Goal: Task Accomplishment & Management: Use online tool/utility

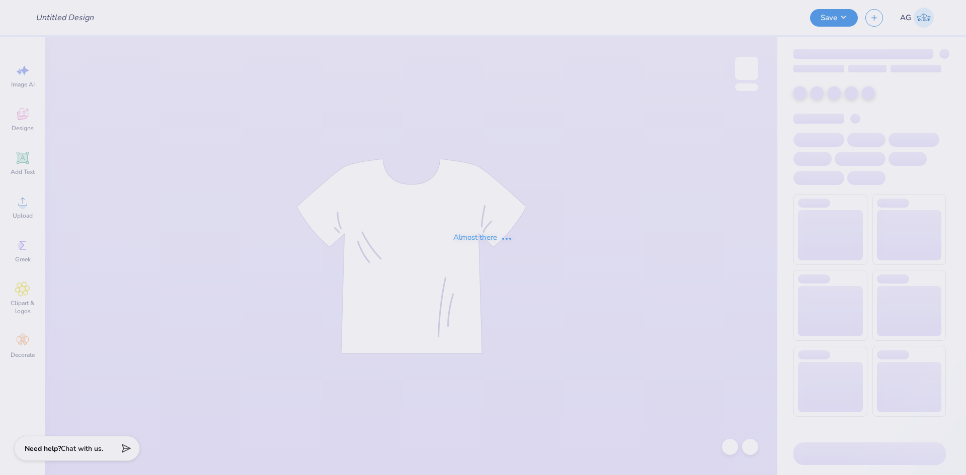
type input "[PERSON_NAME]- Genral Merch"
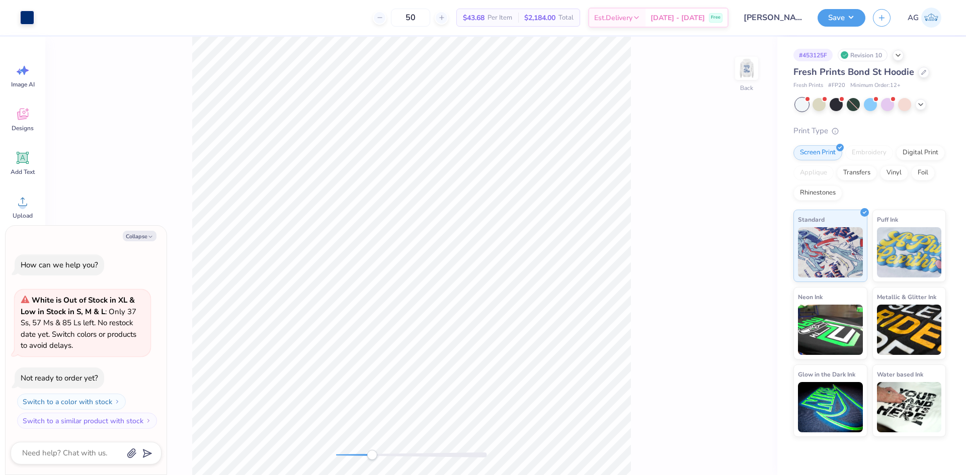
drag, startPoint x: 338, startPoint y: 454, endPoint x: 385, endPoint y: 457, distance: 47.9
click at [377, 457] on div "Accessibility label" at bounding box center [372, 455] width 10 height 10
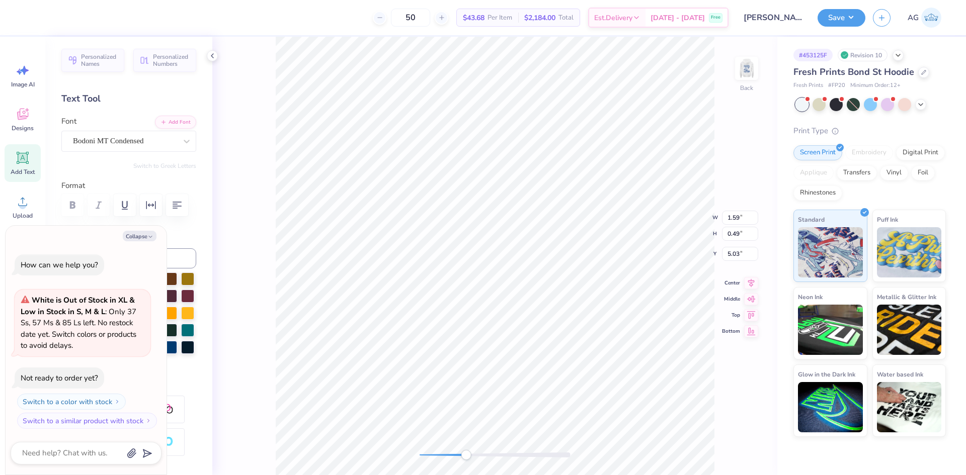
type textarea "x"
type input "1.78"
type textarea "x"
type input "1.40"
type input "0.37"
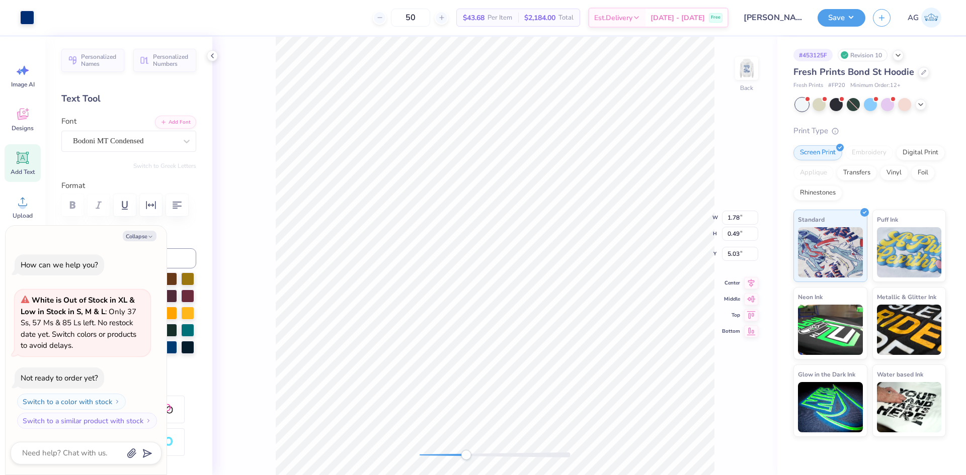
type input "4.60"
type textarea "x"
type textarea "Bucknell"
type textarea "x"
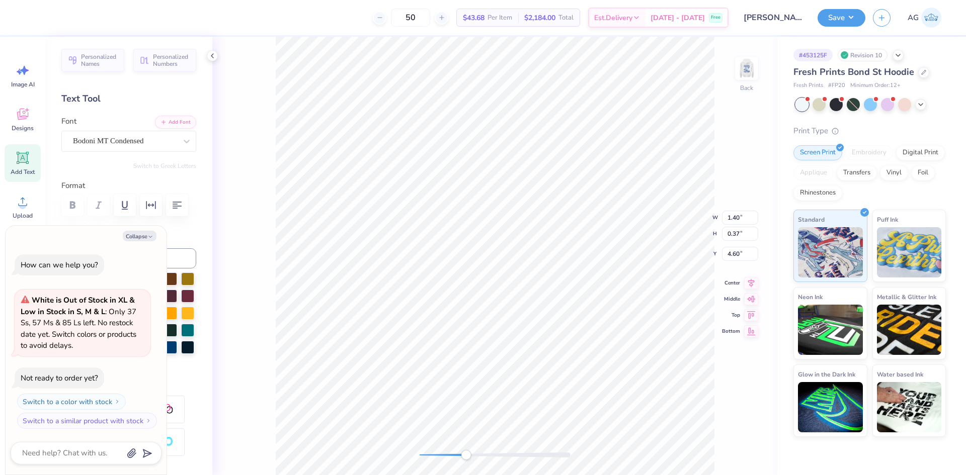
type textarea "Bucknell U"
type textarea "x"
type textarea "Bucknell Un"
type textarea "x"
type textarea "Bucknell Uni"
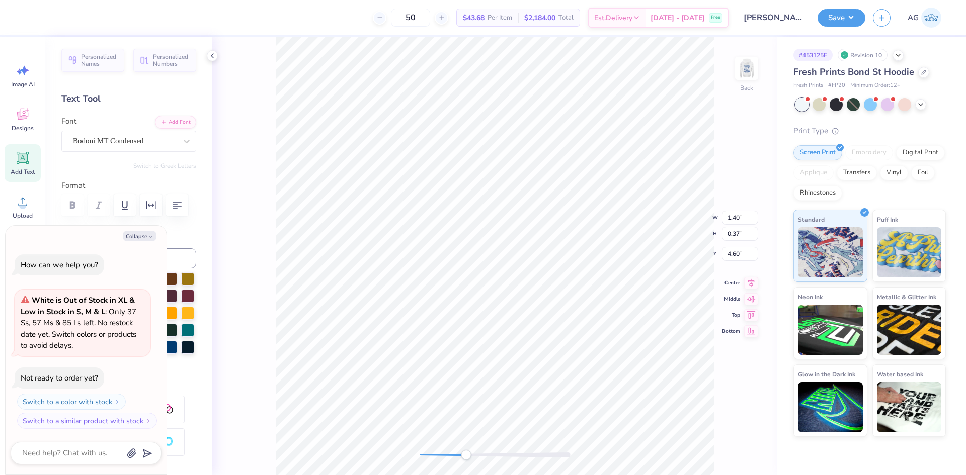
type textarea "x"
type textarea "Bucknell Unive"
type textarea "x"
type textarea "Bucknell Univer"
type textarea "x"
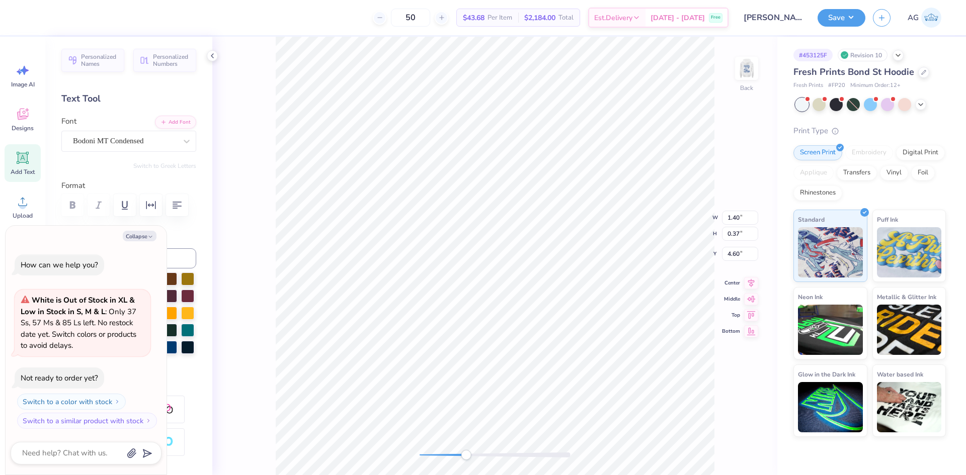
type textarea "Bucknell Universi"
type textarea "x"
type textarea "Bucknell Universit"
type textarea "x"
type textarea "[GEOGRAPHIC_DATA]"
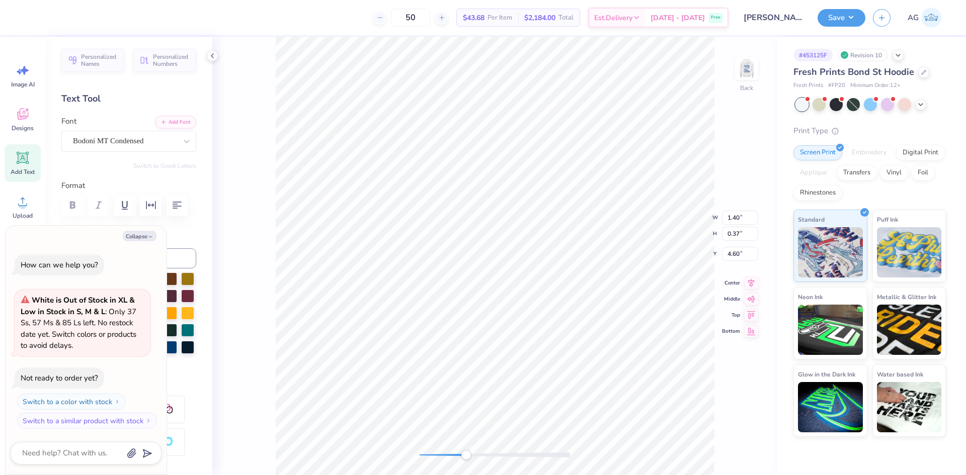
scroll to position [9, 5]
type textarea "x"
type input "4.52"
drag, startPoint x: 464, startPoint y: 457, endPoint x: 432, endPoint y: 457, distance: 32.2
click at [432, 457] on div "Accessibility label" at bounding box center [432, 455] width 10 height 10
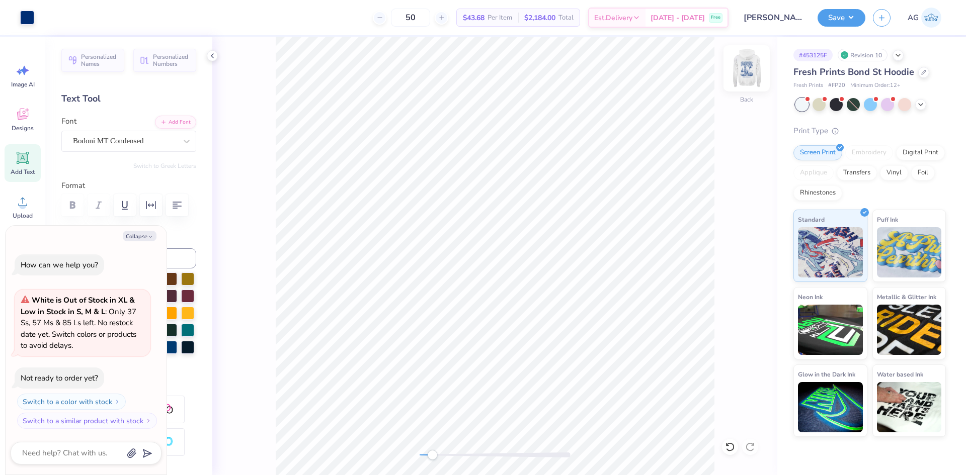
click at [750, 72] on img at bounding box center [746, 68] width 40 height 40
click at [427, 456] on div "Accessibility label" at bounding box center [432, 455] width 10 height 10
click at [135, 239] on button "Collapse" at bounding box center [140, 236] width 34 height 11
type textarea "x"
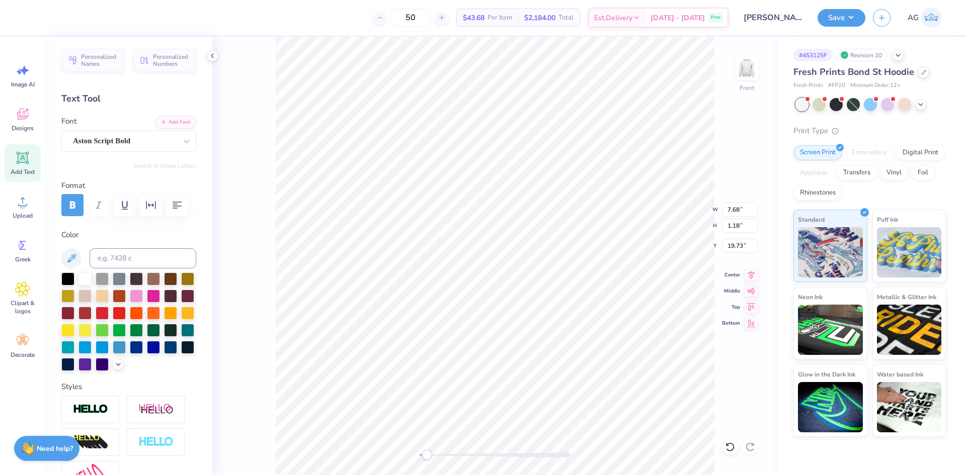
click at [732, 448] on icon at bounding box center [730, 447] width 10 height 10
click at [747, 446] on icon at bounding box center [750, 447] width 9 height 9
click at [754, 66] on img at bounding box center [746, 68] width 40 height 40
click at [394, 456] on div "Front" at bounding box center [494, 256] width 565 height 439
click at [744, 78] on img at bounding box center [746, 68] width 40 height 40
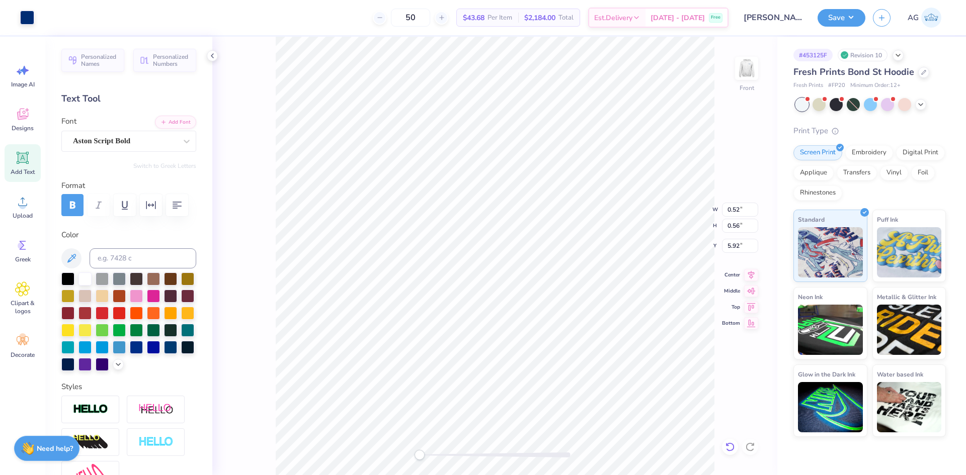
click at [724, 445] on div at bounding box center [730, 447] width 16 height 16
click at [425, 454] on div "Accessibility label" at bounding box center [420, 455] width 10 height 10
drag, startPoint x: 421, startPoint y: 455, endPoint x: 4, endPoint y: 374, distance: 424.9
click at [438, 457] on div at bounding box center [495, 455] width 151 height 5
drag, startPoint x: 437, startPoint y: 456, endPoint x: 442, endPoint y: 457, distance: 5.1
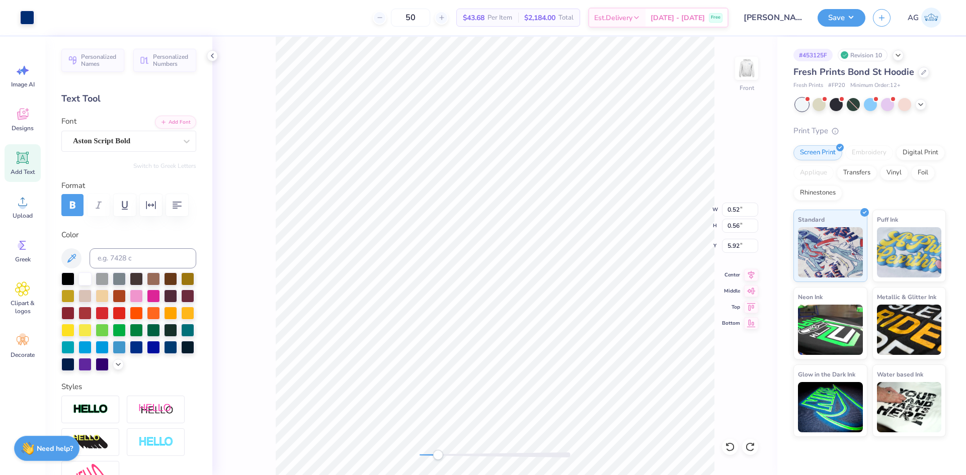
click at [442, 457] on div "Accessibility label" at bounding box center [438, 455] width 10 height 10
click at [443, 459] on div "Accessibility label" at bounding box center [442, 455] width 10 height 10
click at [406, 455] on div "Front W 0.52 0.52 " H 0.56 0.56 " Y 5.92 5.92 " Center Middle Top Bottom" at bounding box center [494, 256] width 565 height 439
type input "11.54"
type input "13.58"
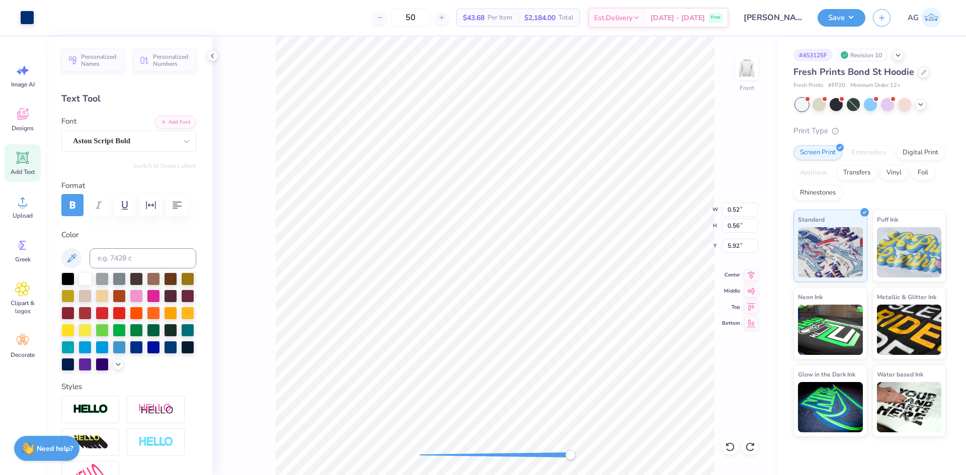
type input "5.91"
click at [375, 454] on div "Front W 11.54 11.54 " H 13.58 13.58 " Y 5.91 5.91 " Center Middle Top Bottom" at bounding box center [494, 256] width 565 height 439
click at [724, 444] on div at bounding box center [730, 447] width 16 height 16
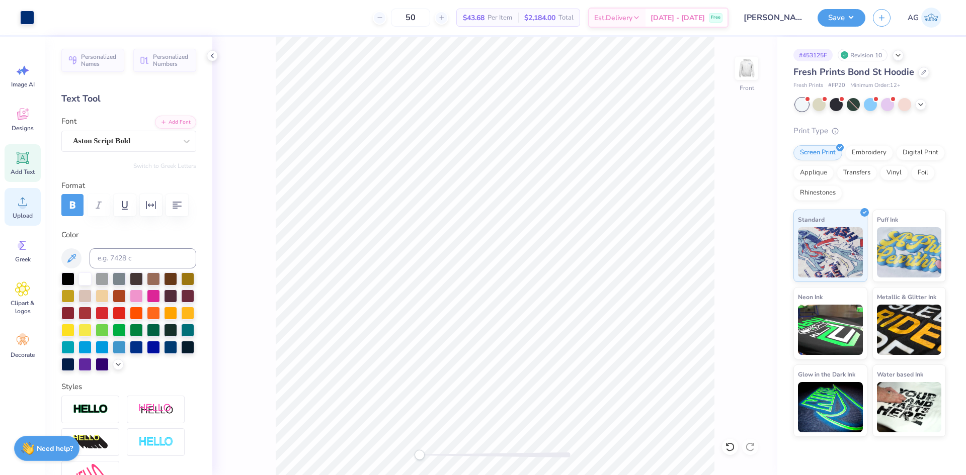
click at [32, 200] on div "Upload" at bounding box center [23, 207] width 36 height 38
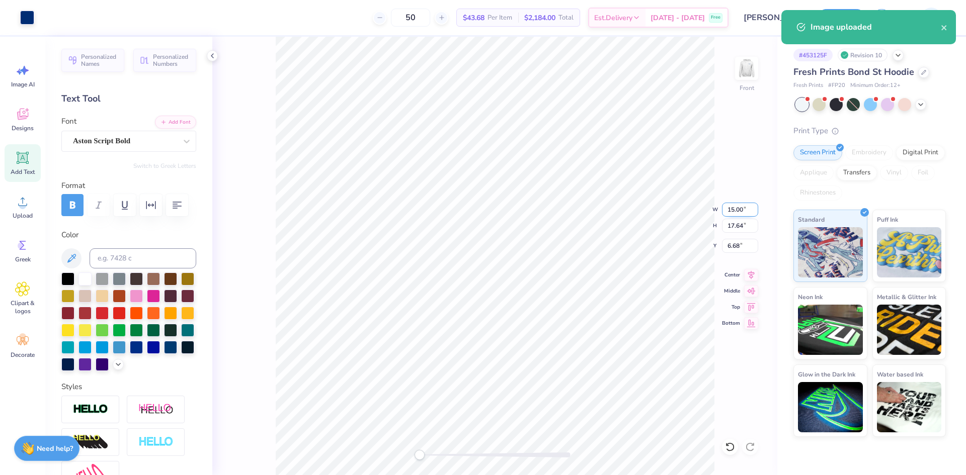
click at [741, 213] on input "15.00" at bounding box center [740, 210] width 36 height 14
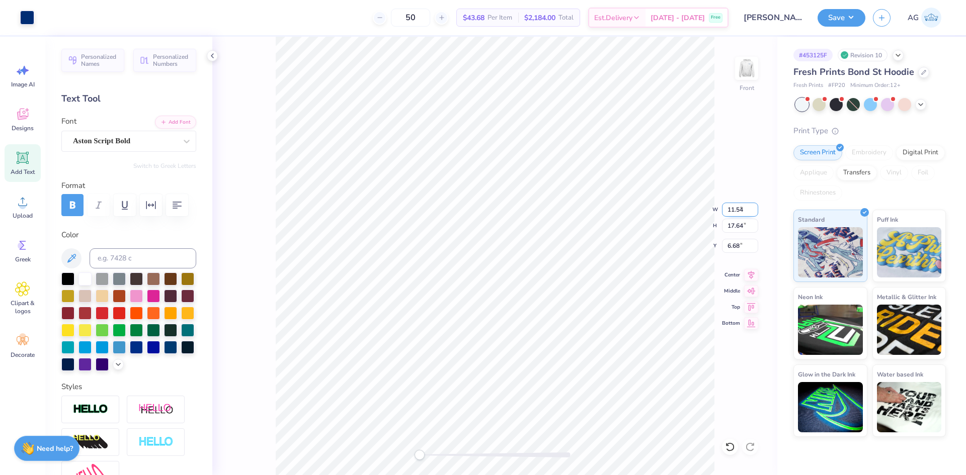
type input "11.54"
click at [743, 244] on input "6.68" at bounding box center [740, 246] width 36 height 14
type input "5.9"
click at [754, 276] on icon at bounding box center [751, 274] width 14 height 12
click at [736, 227] on input "10.44" at bounding box center [740, 226] width 36 height 14
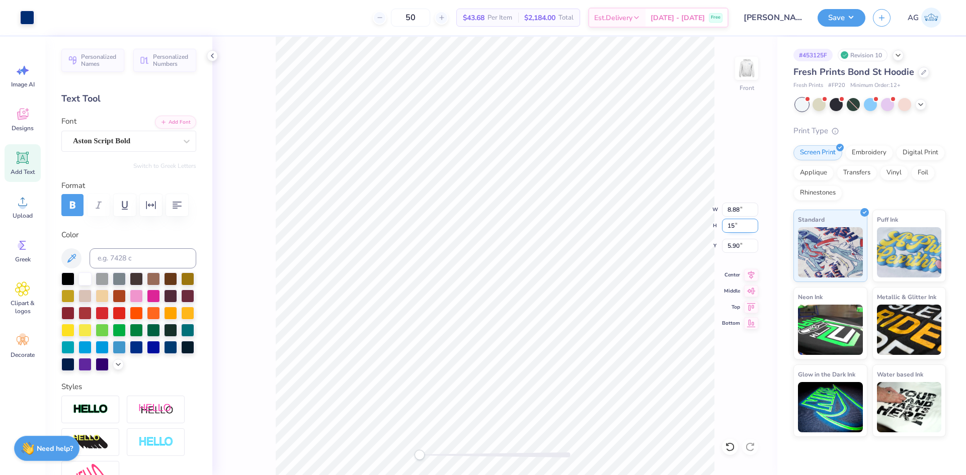
type input "15"
click at [728, 450] on icon at bounding box center [730, 447] width 10 height 10
click at [733, 448] on icon at bounding box center [730, 447] width 10 height 10
click at [737, 207] on input "15.00" at bounding box center [740, 210] width 36 height 14
type input "12.5"
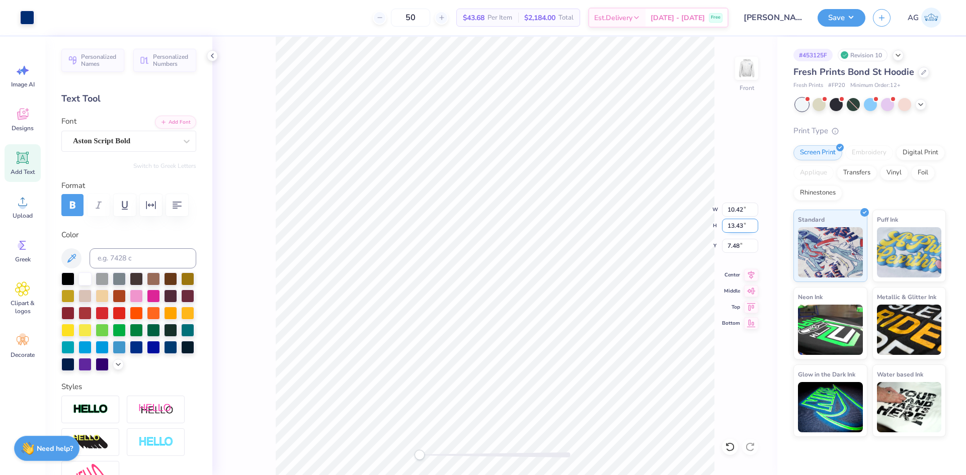
click at [733, 225] on input "13.43" at bounding box center [740, 226] width 36 height 14
type input "15"
type input "12.99"
type input "15.88"
type input "5.90"
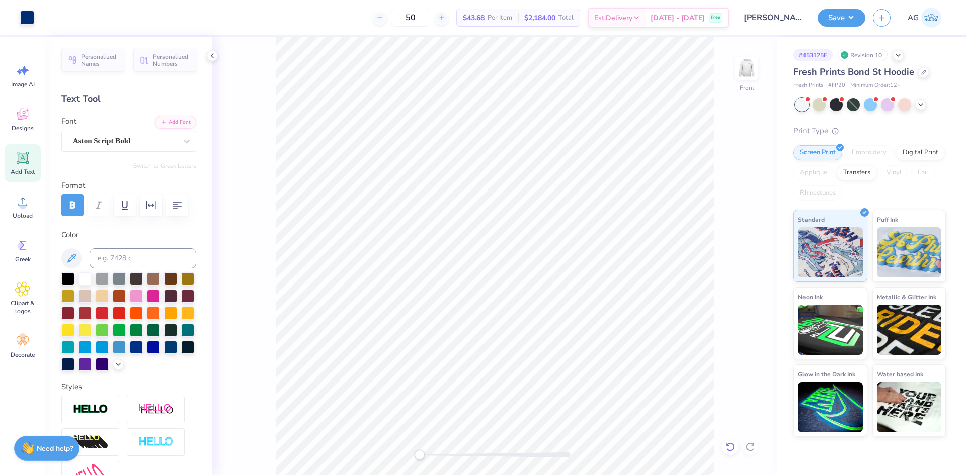
click at [727, 448] on icon at bounding box center [730, 447] width 10 height 10
click at [732, 447] on icon at bounding box center [730, 447] width 10 height 10
type input "5.93"
click at [752, 274] on icon at bounding box center [751, 274] width 14 height 12
click at [733, 223] on input "13.91" at bounding box center [740, 226] width 36 height 14
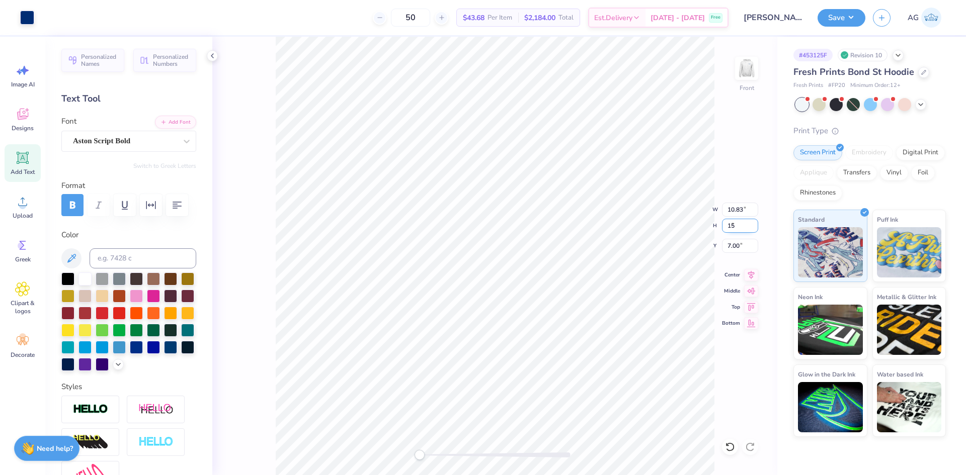
type input "15"
type input "12.58"
type input "15.58"
click at [736, 244] on input "5.92" at bounding box center [740, 246] width 36 height 14
type input "6.00"
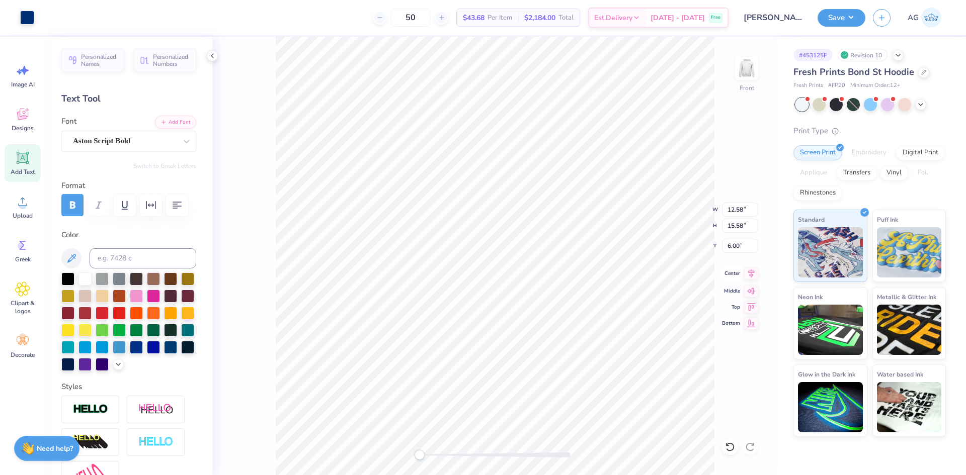
click at [750, 275] on icon at bounding box center [751, 274] width 14 height 12
click at [748, 209] on input "12.58" at bounding box center [740, 210] width 36 height 14
type input "12.42"
type input "15.43"
type input "6.10"
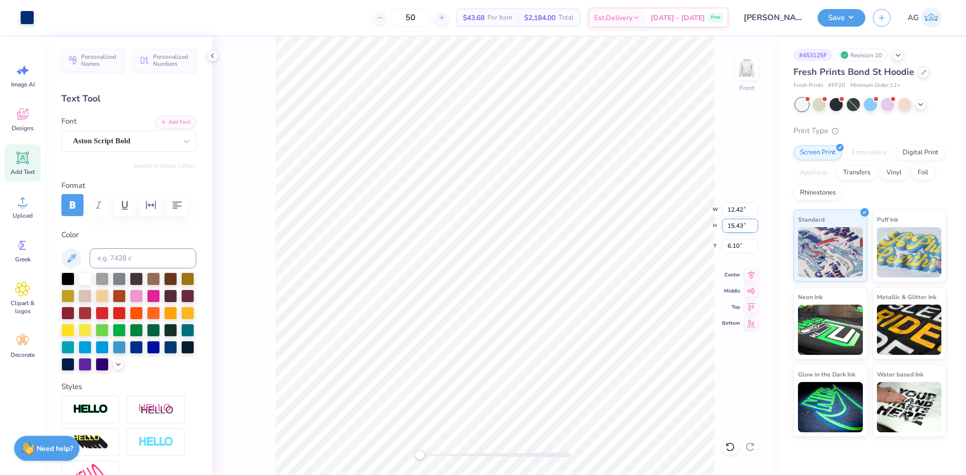
click at [744, 226] on input "15.43" at bounding box center [740, 226] width 36 height 14
type input "15"
type input "11.74"
type input "14.79"
type input "6.51"
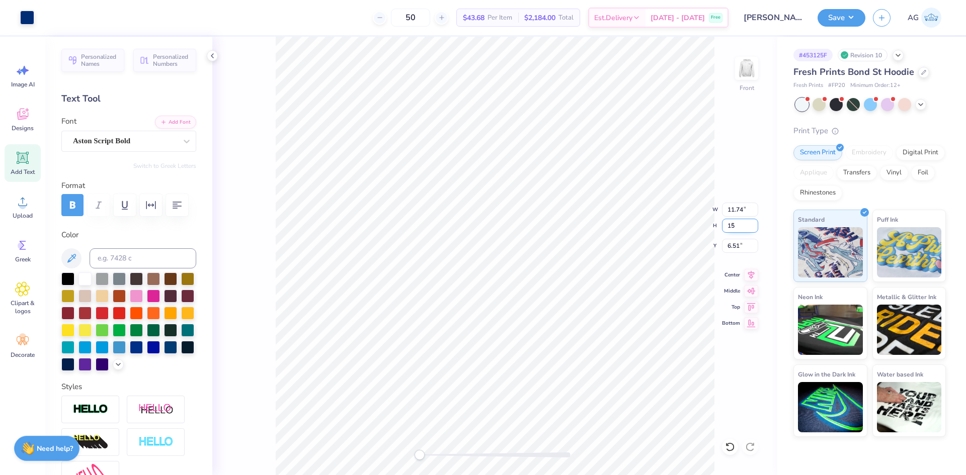
type input "15"
type input "12.08"
type input "15.11"
type input "6.30"
type input "15"
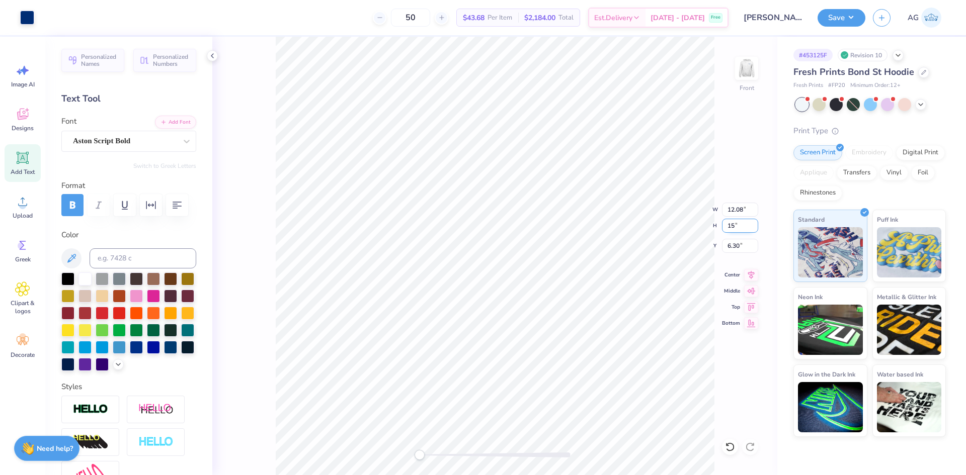
type input "11.90"
type input "14.94"
type input "6.41"
click at [754, 224] on input "14.95" at bounding box center [740, 226] width 36 height 14
click at [754, 223] on input "14.96" at bounding box center [740, 226] width 36 height 14
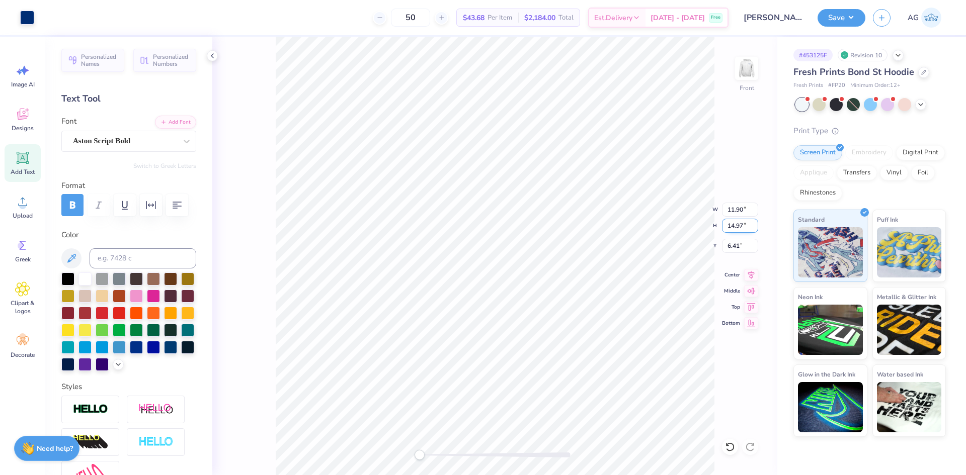
click at [754, 223] on input "14.97" at bounding box center [740, 226] width 36 height 14
click at [754, 223] on input "14.98" at bounding box center [740, 226] width 36 height 14
click at [754, 223] on input "14.99" at bounding box center [740, 226] width 36 height 14
type input "15"
click at [754, 223] on input "15" at bounding box center [740, 226] width 36 height 14
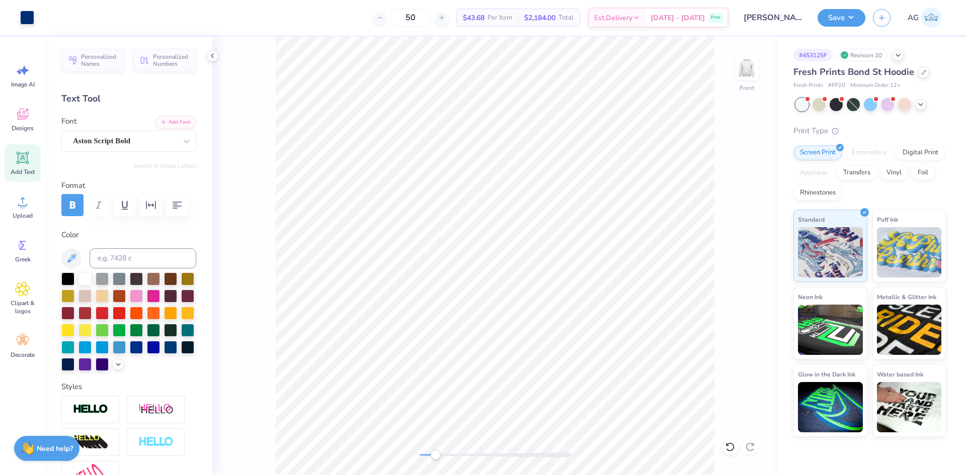
drag, startPoint x: 423, startPoint y: 456, endPoint x: 436, endPoint y: 455, distance: 12.6
click at [436, 455] on div "Accessibility label" at bounding box center [435, 455] width 10 height 10
click at [566, 321] on li "Group" at bounding box center [576, 328] width 79 height 20
click at [388, 441] on div "Front W 8.67 8.67 " H 1.30 1.30 " Y 20.30 20.30 " Center Middle Top Bottom" at bounding box center [494, 256] width 565 height 439
type input "11.90"
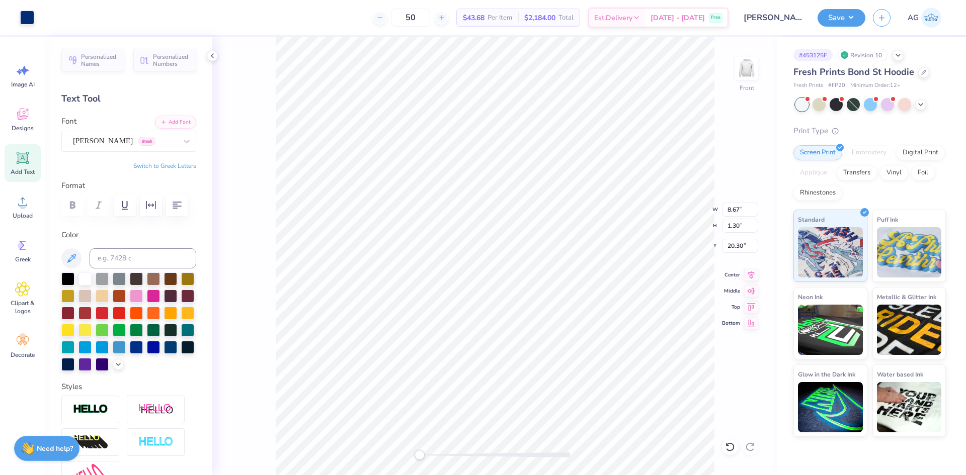
type input "15.18"
type input "6.41"
click at [738, 225] on input "15.18" at bounding box center [740, 226] width 36 height 14
click at [755, 229] on input "15.17" at bounding box center [740, 226] width 36 height 14
click at [755, 229] on input "15.16" at bounding box center [740, 226] width 36 height 14
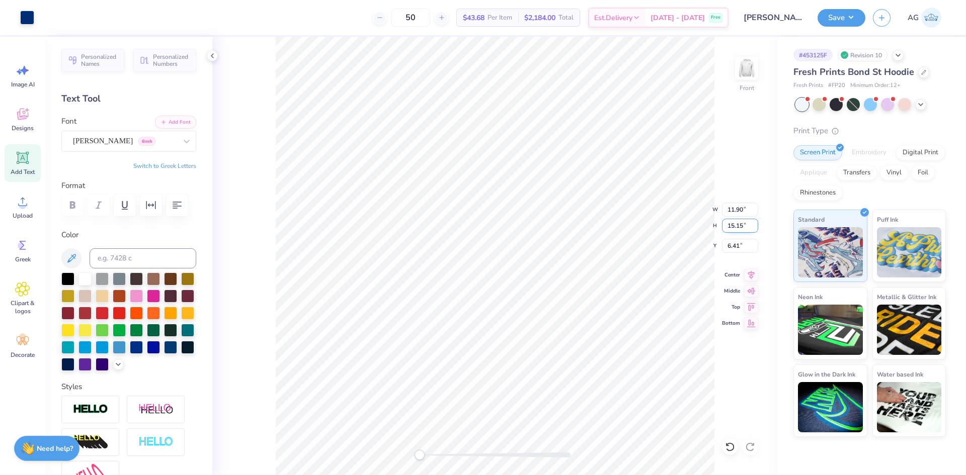
click at [755, 229] on input "15.15" at bounding box center [740, 226] width 36 height 14
click at [755, 230] on input "15.14" at bounding box center [740, 226] width 36 height 14
click at [755, 230] on input "15.13" at bounding box center [740, 226] width 36 height 14
click at [755, 230] on input "15.12" at bounding box center [740, 226] width 36 height 14
click at [755, 230] on input "15.11" at bounding box center [740, 226] width 36 height 14
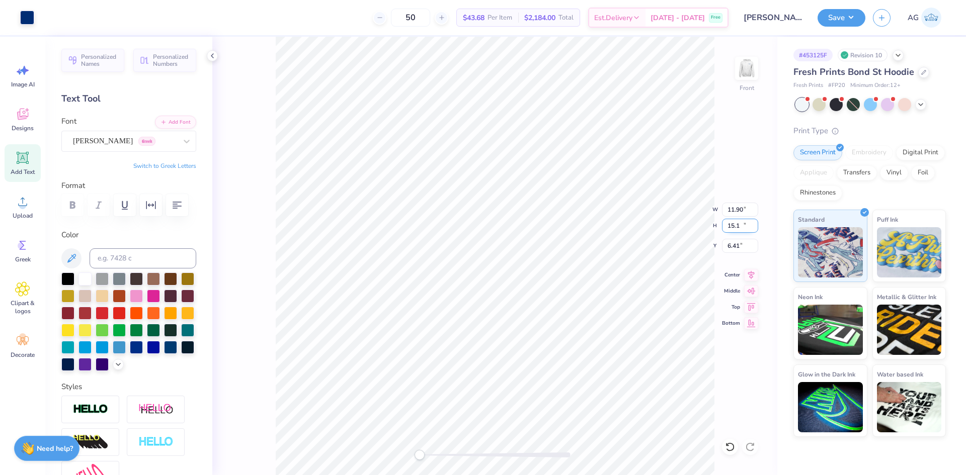
click at [755, 230] on input "15.1" at bounding box center [740, 226] width 36 height 14
click at [755, 230] on input "15.09" at bounding box center [740, 226] width 36 height 14
click at [755, 230] on input "15.08" at bounding box center [740, 226] width 36 height 14
click at [755, 230] on input "15.07" at bounding box center [740, 226] width 36 height 14
click at [755, 230] on input "15.06" at bounding box center [740, 226] width 36 height 14
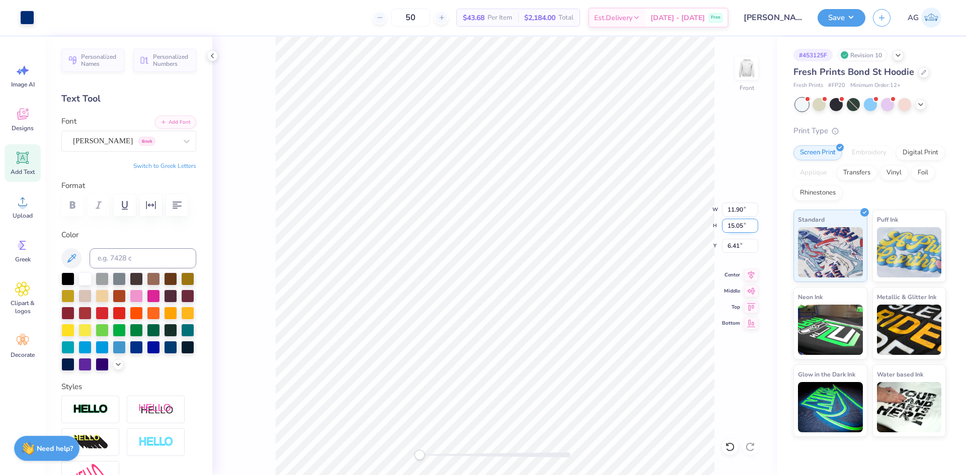
type input "15.05"
click at [755, 230] on input "15.05" at bounding box center [740, 226] width 36 height 14
click at [732, 225] on input "15.18" at bounding box center [740, 226] width 36 height 14
type input "15"
type input "11.62"
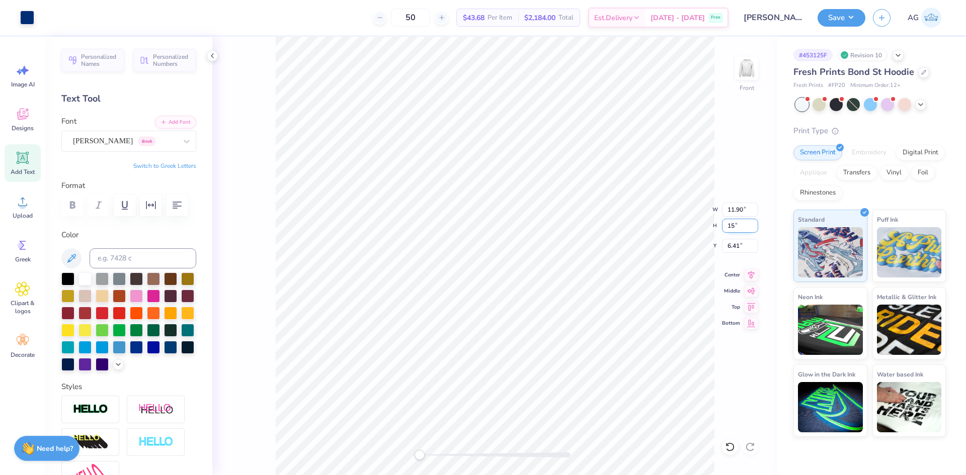
type input "14.91"
click at [741, 249] on input "6.59" at bounding box center [740, 246] width 36 height 14
type input "6.00"
click at [743, 226] on input "14.91" at bounding box center [740, 226] width 36 height 14
type input "15"
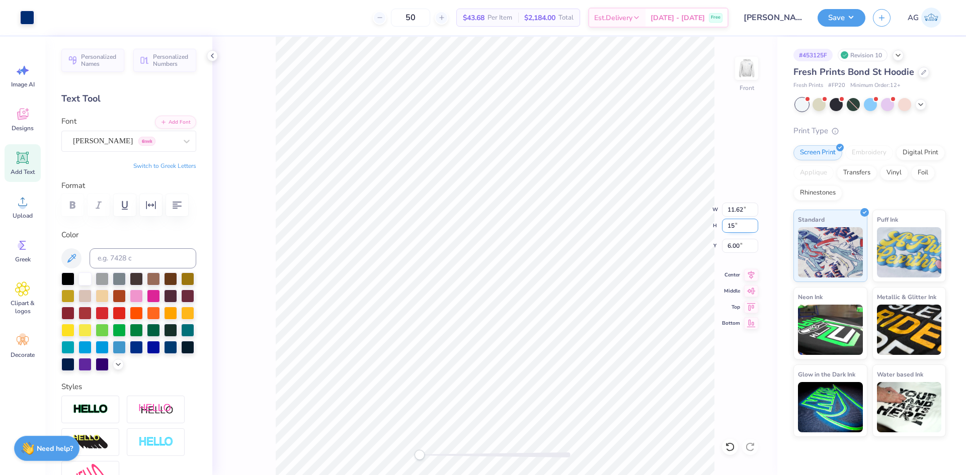
type input "11.76"
type input "15.05"
type input "5.91"
click at [756, 227] on input "15.04" at bounding box center [740, 226] width 36 height 14
click at [755, 227] on input "15.03" at bounding box center [740, 226] width 36 height 14
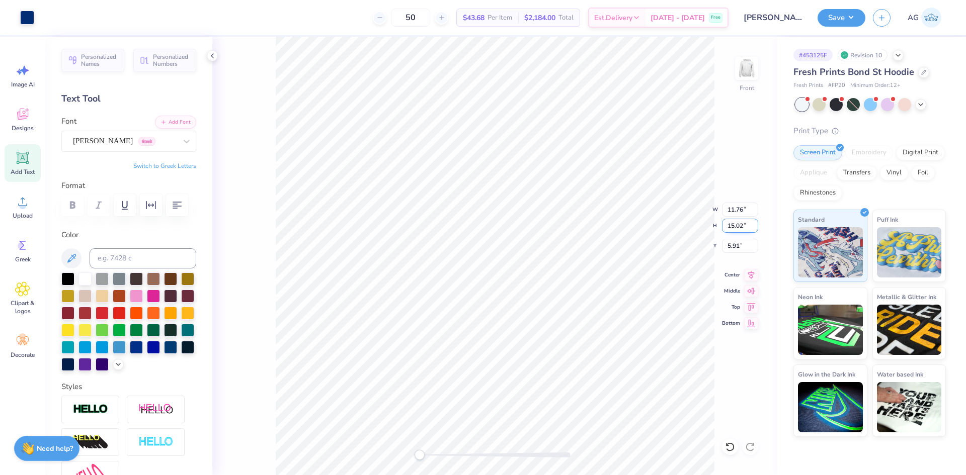
click at [755, 227] on input "15.02" at bounding box center [740, 226] width 36 height 14
click at [755, 227] on input "15.01" at bounding box center [740, 226] width 36 height 14
type input "15"
click at [755, 227] on input "15" at bounding box center [740, 226] width 36 height 14
click at [738, 226] on input "15.05" at bounding box center [740, 226] width 36 height 14
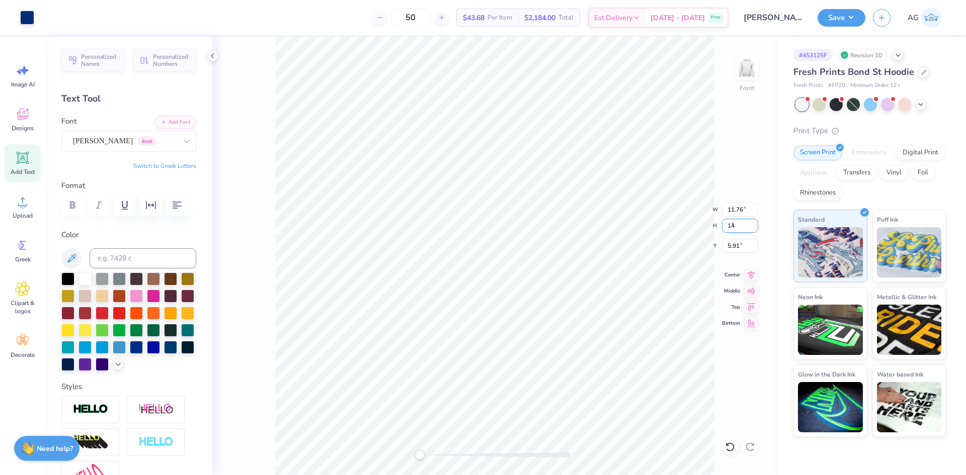
type input "14"
type input "10.18"
type input "13.51"
type input "6.88"
type input "15"
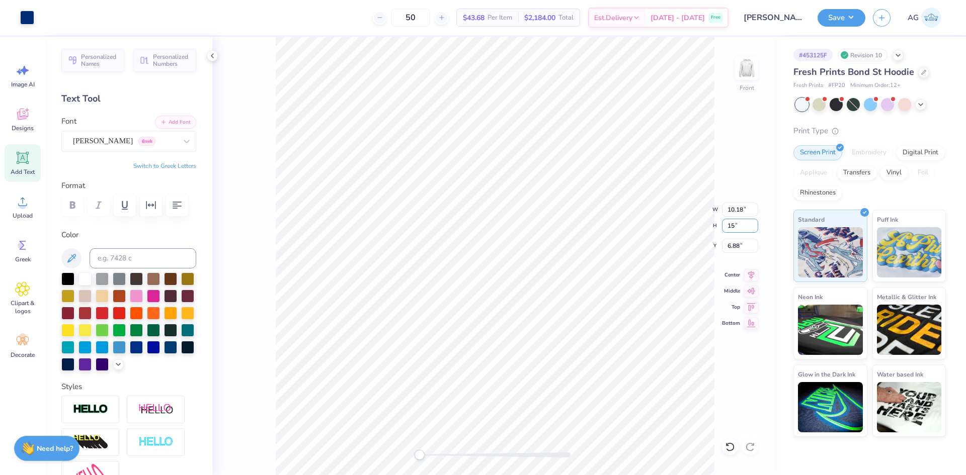
type input "12.55"
type input "15.80"
type input "5.41"
type input "14.5"
type input "10.57"
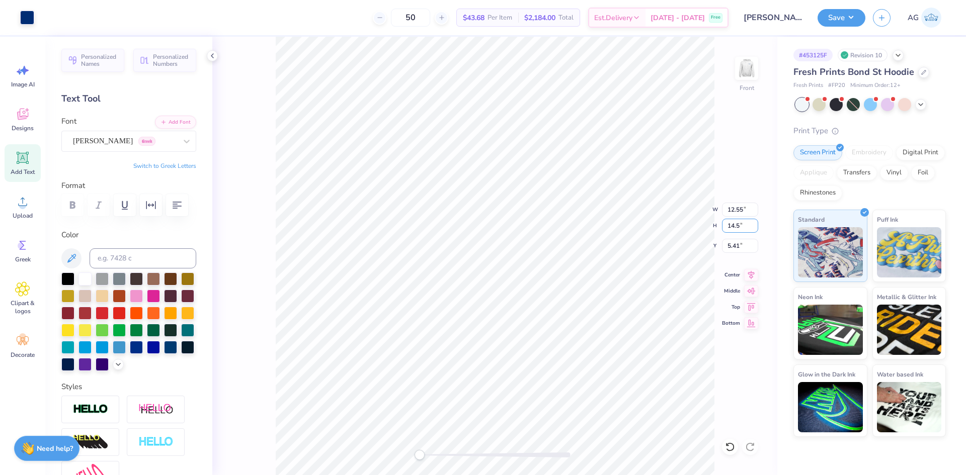
type input "13.89"
type input "6.61"
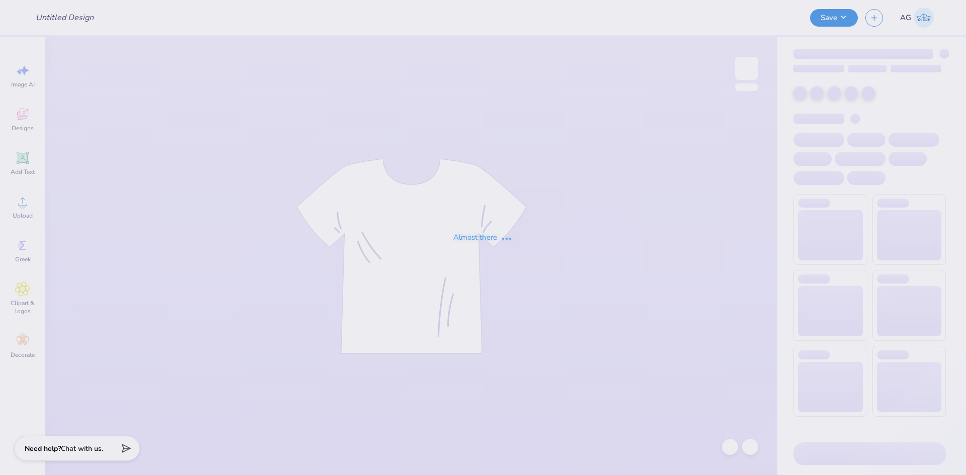
type input "[PERSON_NAME]- Genral Merch"
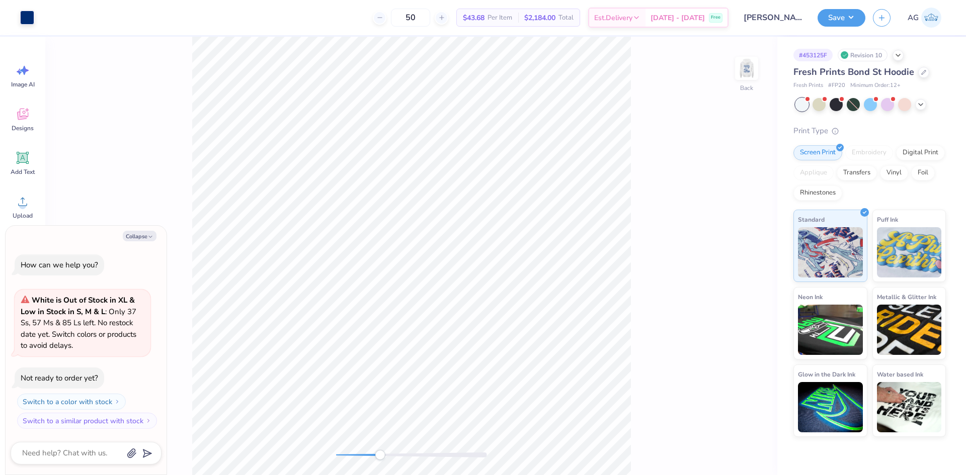
drag, startPoint x: 340, startPoint y: 454, endPoint x: 380, endPoint y: 451, distance: 40.4
click at [380, 451] on div "Accessibility label" at bounding box center [380, 455] width 10 height 10
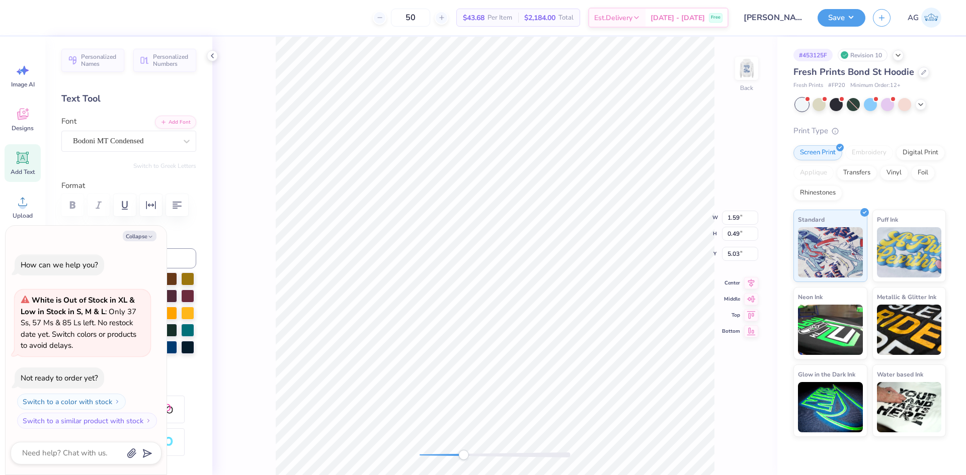
type textarea "x"
type input "1.40"
type input "0.37"
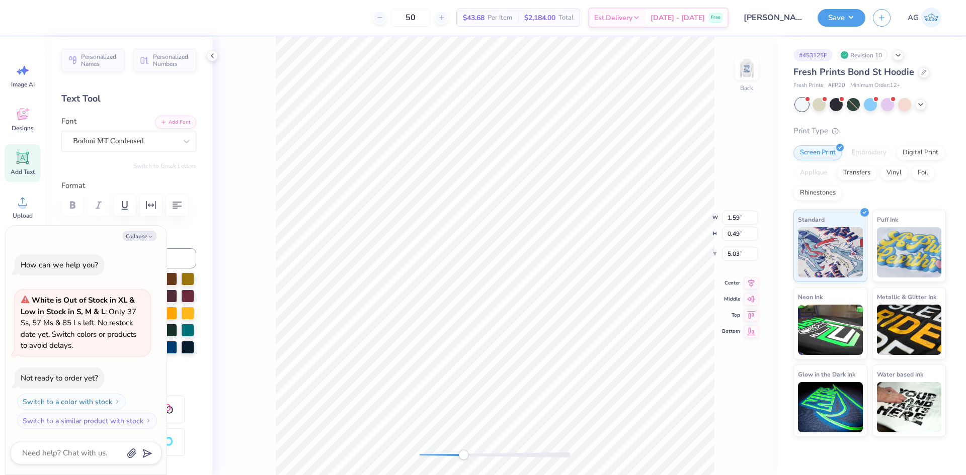
type input "4.60"
type textarea "x"
type textarea "Bucknel l"
type textarea "x"
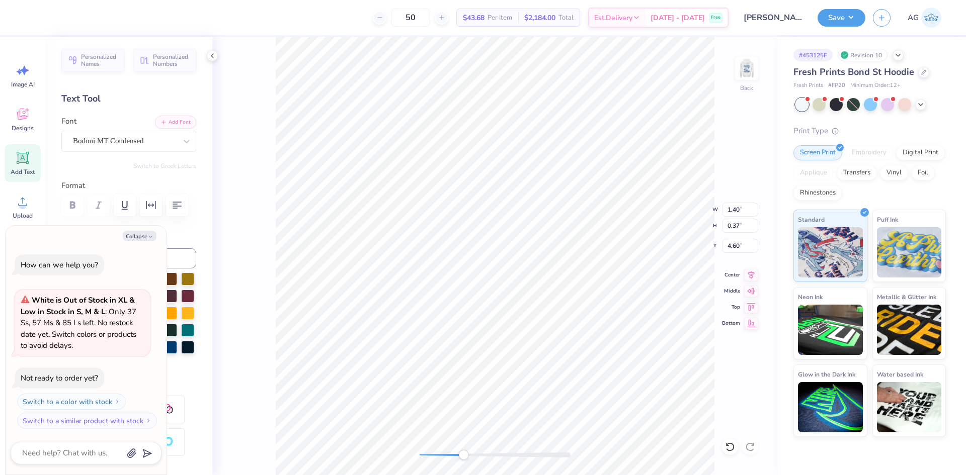
type textarea "Bucknell"
type textarea "x"
type textarea "Bucknell"
type textarea "x"
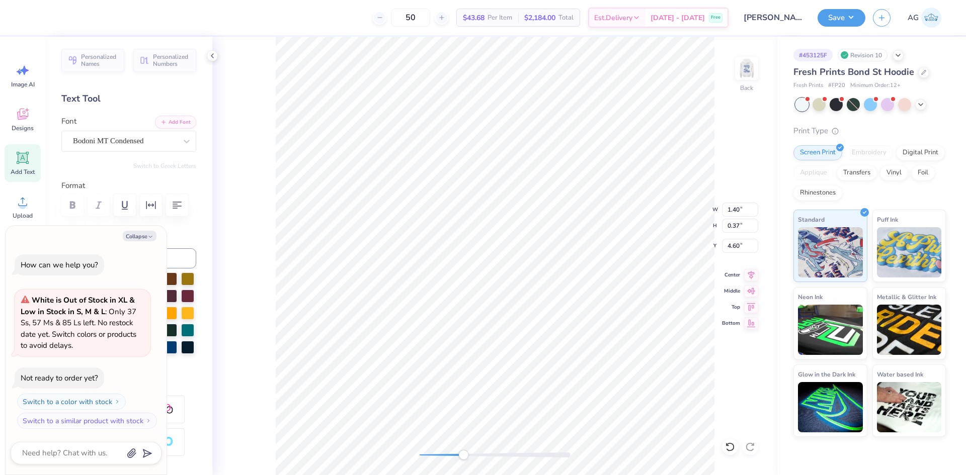
type textarea "[GEOGRAPHIC_DATA]"
type textarea "x"
type textarea "[GEOGRAPHIC_DATA]"
click at [542, 361] on li "Group" at bounding box center [554, 365] width 79 height 20
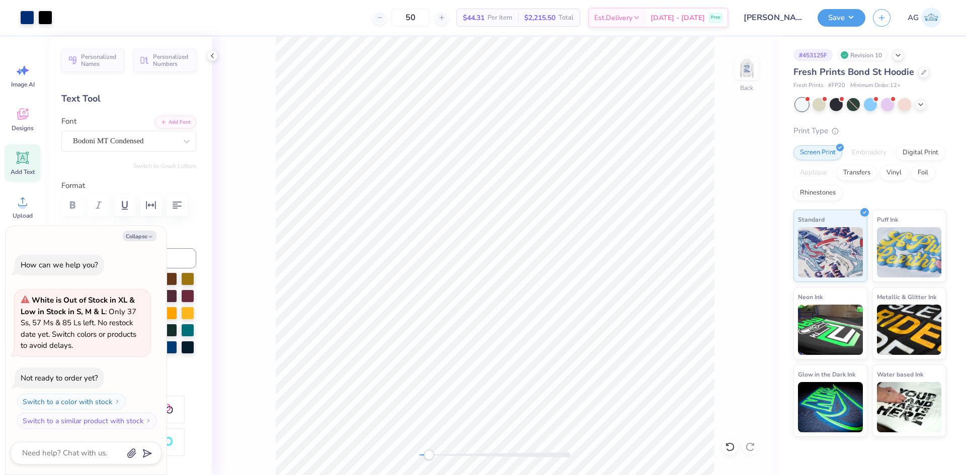
click at [400, 449] on div "Back" at bounding box center [494, 256] width 565 height 439
click at [737, 80] on div at bounding box center [746, 68] width 23 height 23
click at [144, 237] on button "Collapse" at bounding box center [140, 236] width 34 height 11
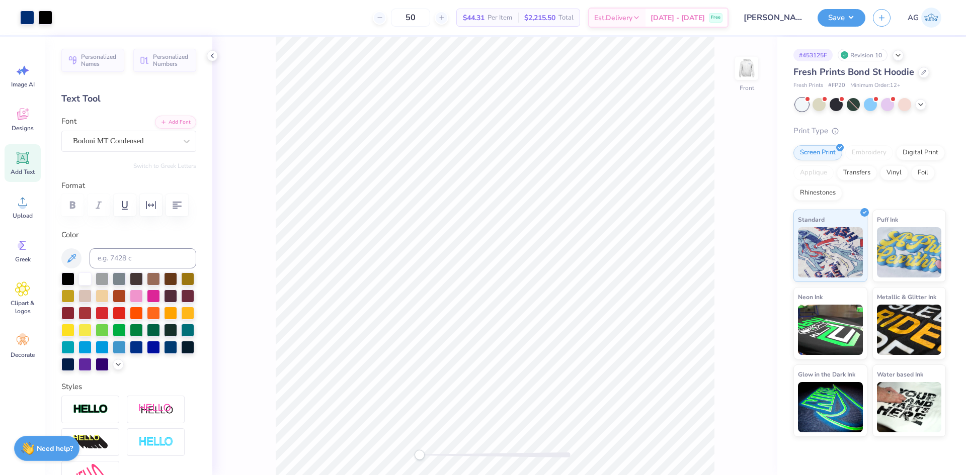
type textarea "x"
click at [38, 201] on div "Upload" at bounding box center [23, 207] width 36 height 38
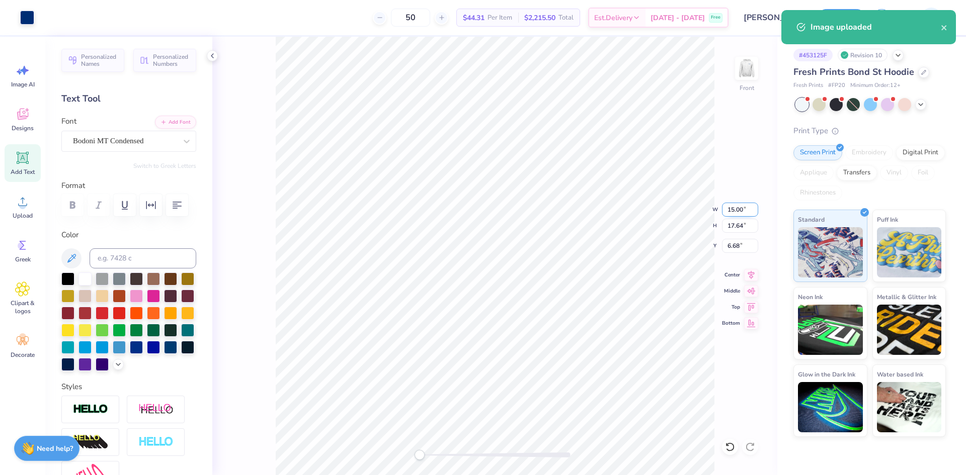
click at [738, 211] on input "15.00" at bounding box center [740, 210] width 36 height 14
type input "11.5"
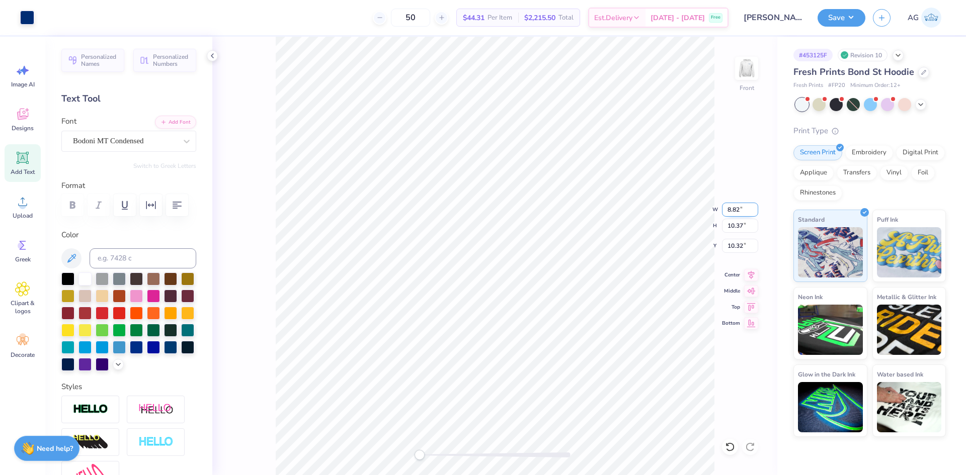
click at [742, 207] on input "8.82" at bounding box center [740, 210] width 36 height 14
type input "11"
type input "11.00"
type input "12.94"
type input "9.03"
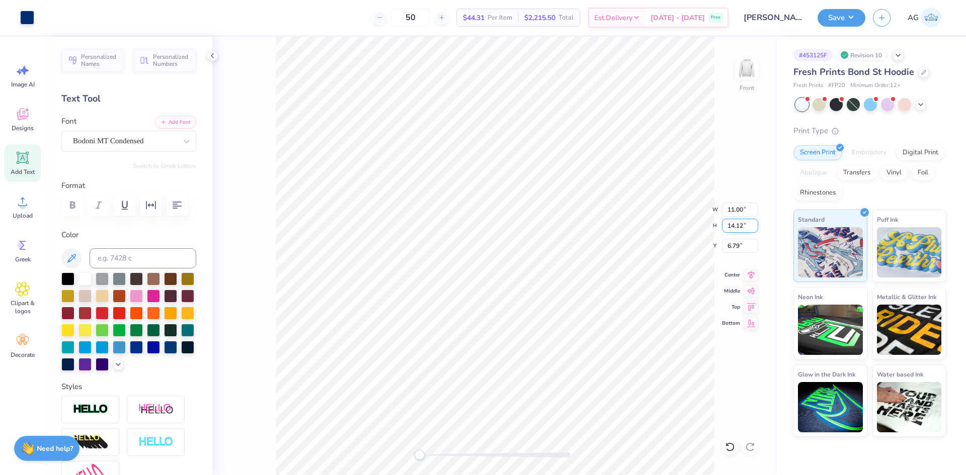
click at [739, 226] on input "14.12" at bounding box center [740, 226] width 36 height 14
type input "15"
type input "12.42"
type input "15.47"
type input "5.92"
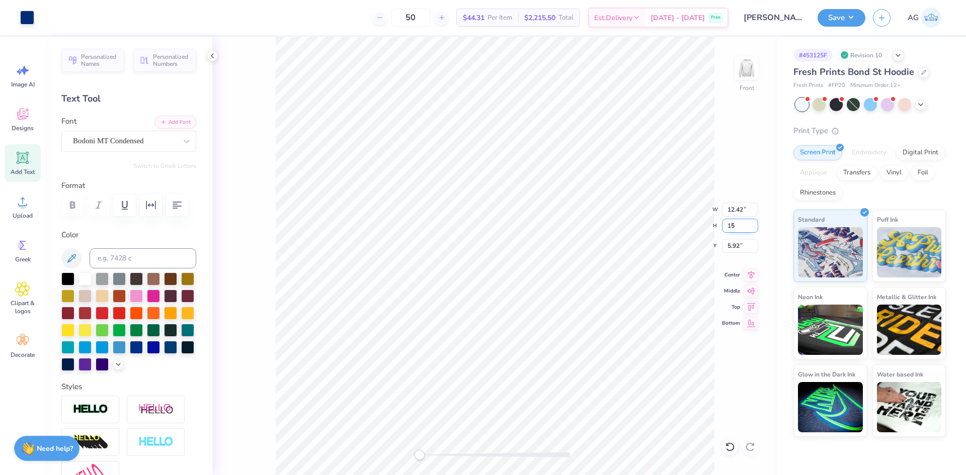
type input "15"
type input "11.68"
type input "14.77"
type input "6.37"
type input "15"
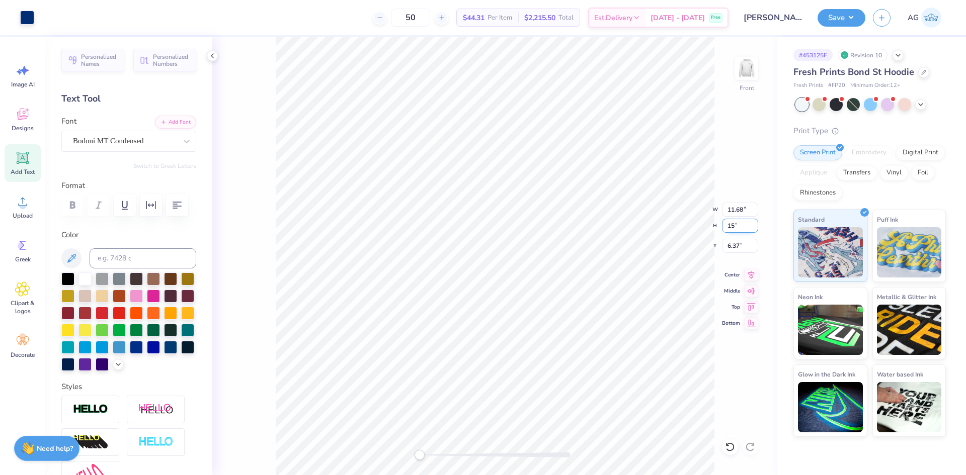
type input "12.05"
type input "15.12"
type input "6.14"
type input "15"
type input "11.86"
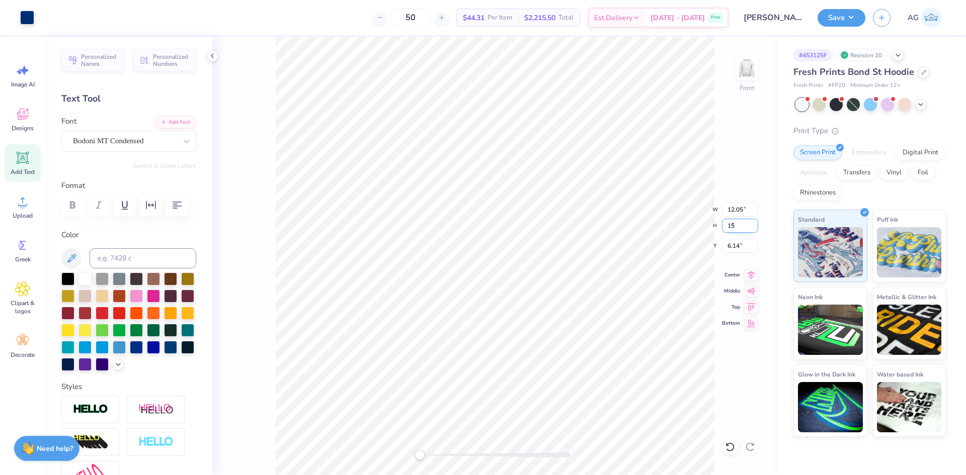
type input "14.94"
type input "6.26"
type input "20.21"
click at [742, 232] on input "15.22" at bounding box center [740, 226] width 36 height 14
type input "15"
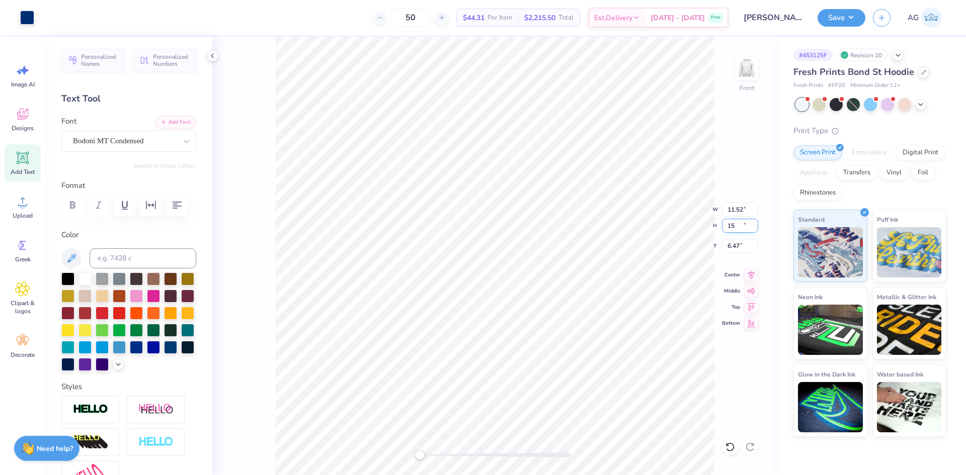
type input "11.52"
type input "14.89"
type input "6.47"
click at [737, 244] on input "6.47" at bounding box center [740, 246] width 36 height 14
type input "6.00"
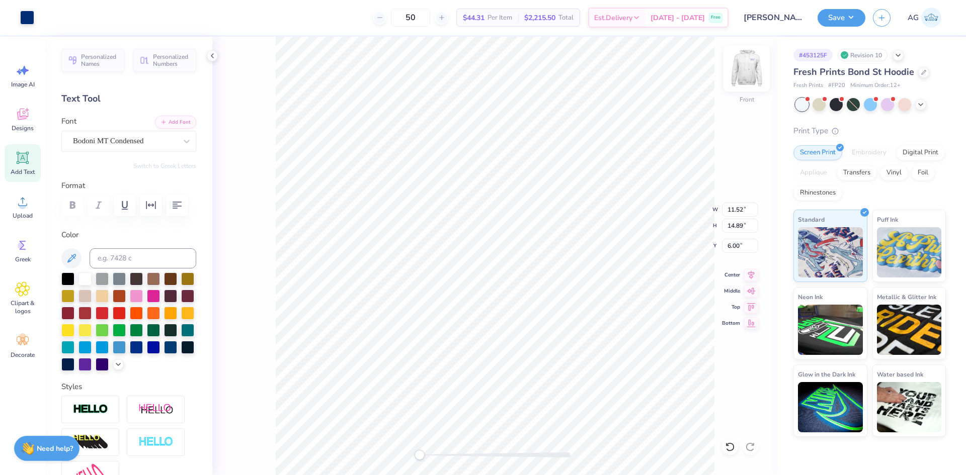
click at [750, 66] on img at bounding box center [746, 68] width 40 height 40
click at [749, 76] on img at bounding box center [746, 68] width 40 height 40
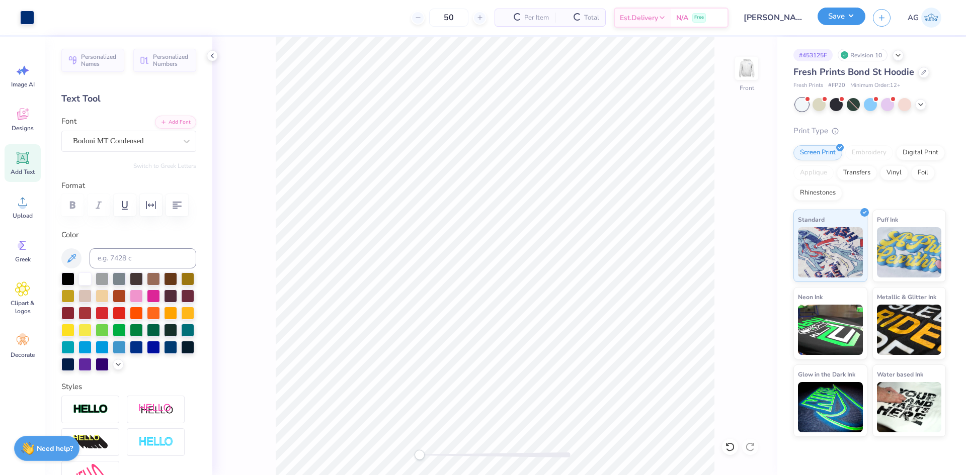
click at [850, 18] on button "Save" at bounding box center [842, 17] width 48 height 18
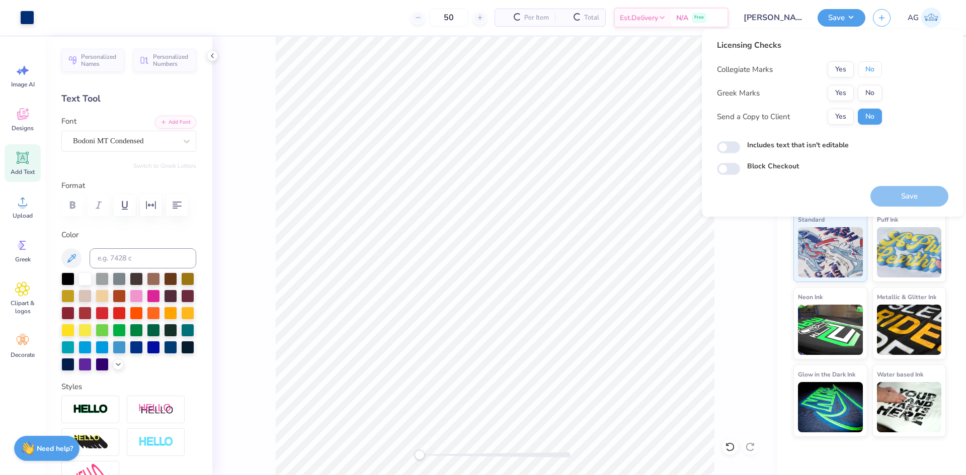
click at [876, 70] on button "No" at bounding box center [870, 69] width 24 height 16
click at [846, 68] on button "Yes" at bounding box center [841, 69] width 26 height 16
click at [879, 93] on button "No" at bounding box center [870, 93] width 24 height 16
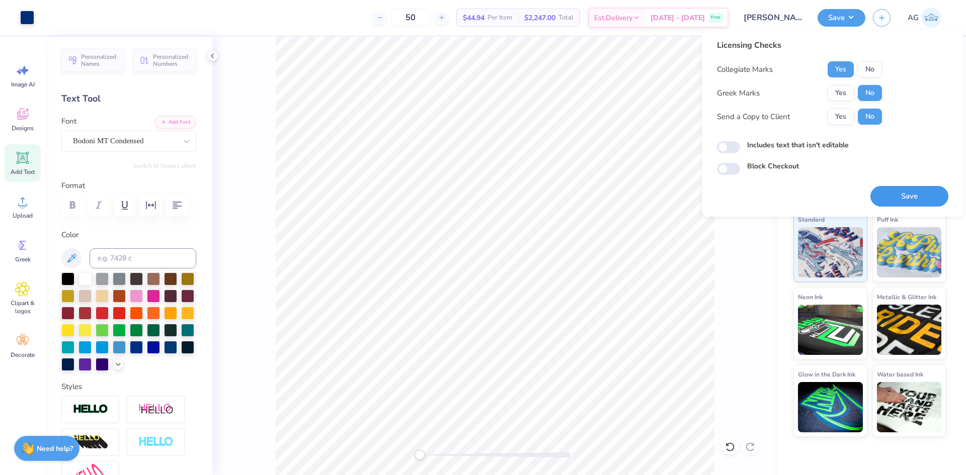
click at [915, 187] on button "Save" at bounding box center [909, 196] width 78 height 21
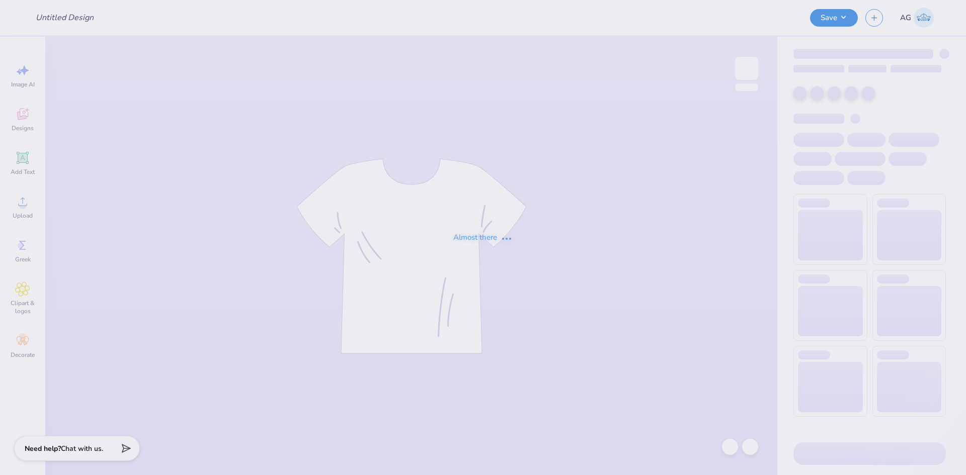
type input "[PERSON_NAME]- Genral Merch"
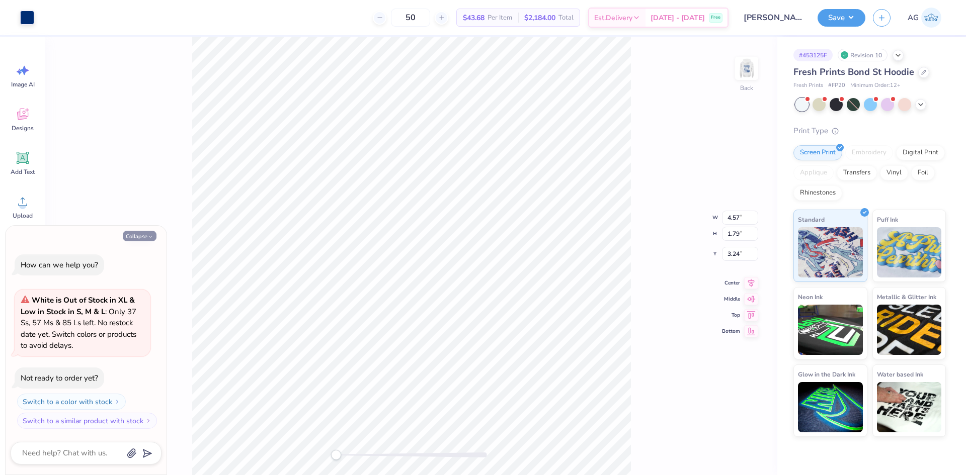
click at [147, 232] on button "Collapse" at bounding box center [140, 236] width 34 height 11
type textarea "x"
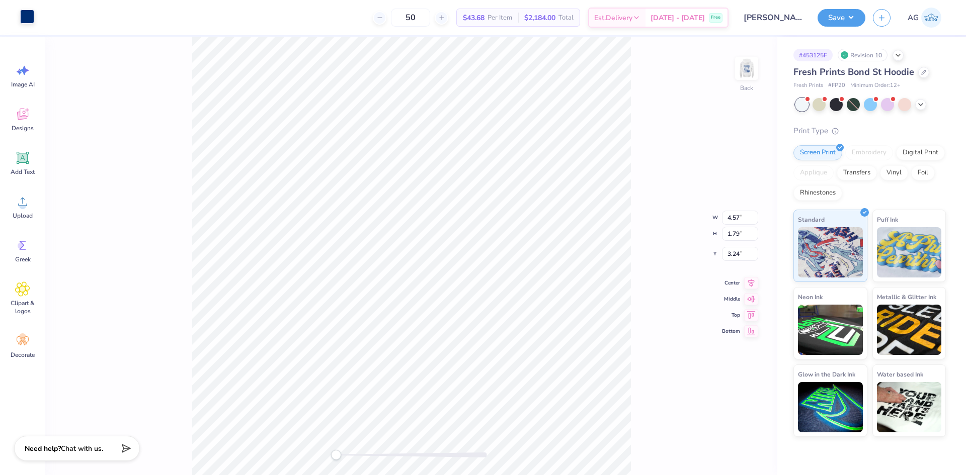
click at [34, 18] on div at bounding box center [27, 17] width 14 height 14
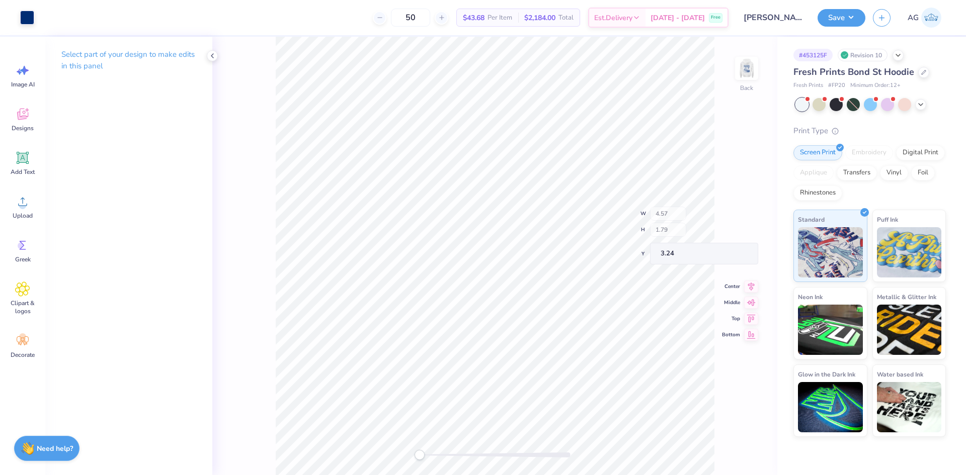
click at [739, 333] on div "Back W 4.57 H 1.79 Y 3.24 Center Middle Top Bottom" at bounding box center [494, 256] width 565 height 439
click at [731, 450] on icon at bounding box center [730, 447] width 10 height 10
click at [36, 18] on div "Art colors 50 $43.68 Per Item $2,184.00 Total Est. Delivery Sep 20 - 23 Free De…" at bounding box center [483, 17] width 966 height 35
click at [25, 16] on div at bounding box center [27, 17] width 14 height 14
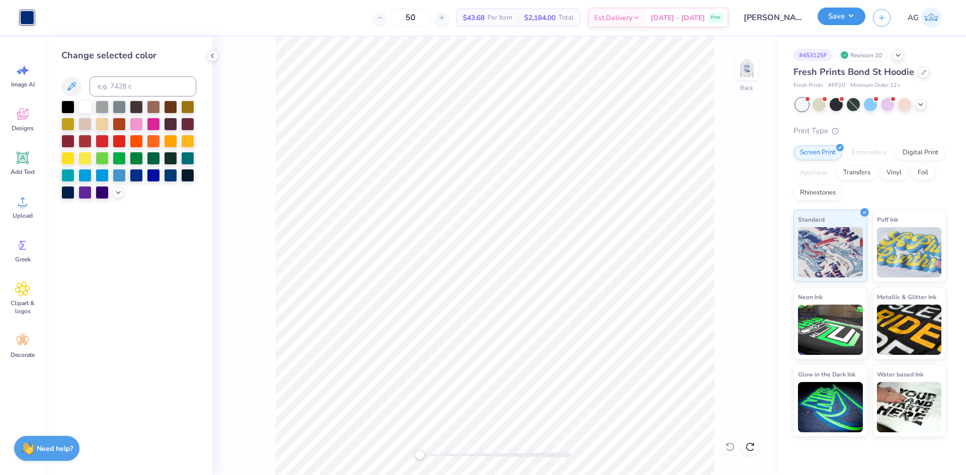
click at [833, 18] on button "Save" at bounding box center [842, 17] width 48 height 18
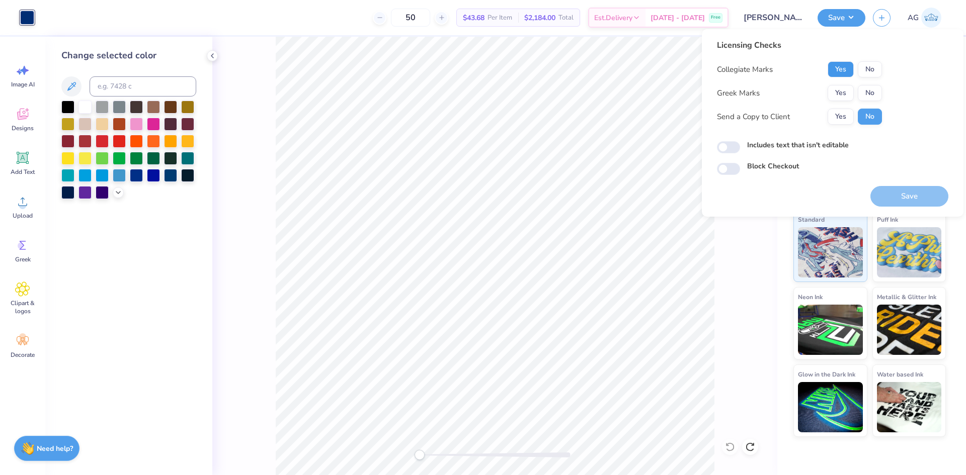
click at [837, 76] on button "Yes" at bounding box center [841, 69] width 26 height 16
click at [867, 98] on button "No" at bounding box center [870, 93] width 24 height 16
click at [912, 215] on body "Art colors 50 $43.68 Per Item $2,184.00 Total Est. Delivery Sep 20 - 23 Free De…" at bounding box center [483, 237] width 966 height 475
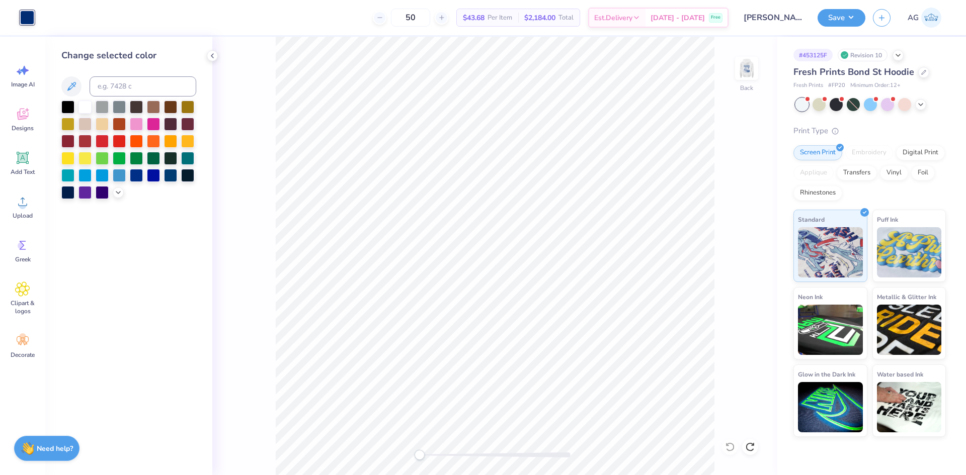
click at [911, 206] on div "Print Type Screen Print Embroidery Digital Print Applique Transfers Vinyl Foil …" at bounding box center [869, 281] width 152 height 312
click at [856, 5] on div "Save AG" at bounding box center [892, 17] width 148 height 35
click at [859, 13] on button "Save" at bounding box center [842, 17] width 48 height 18
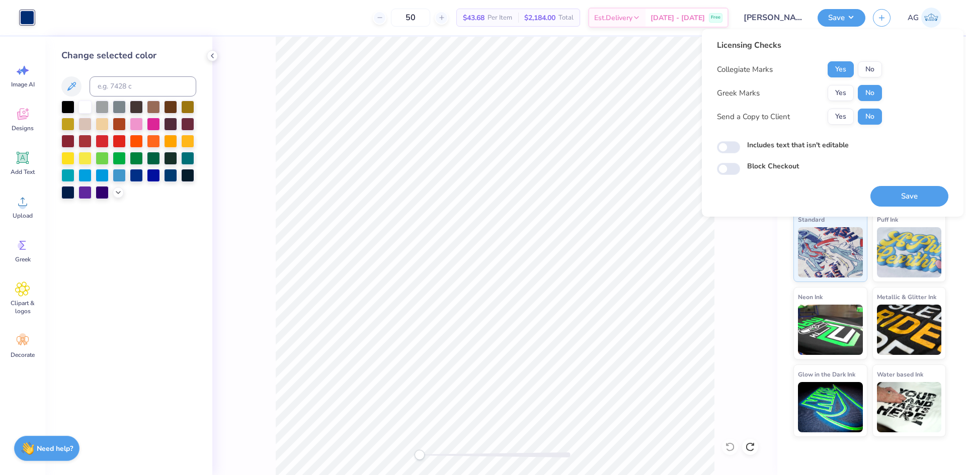
click at [919, 199] on button "Save" at bounding box center [909, 196] width 78 height 21
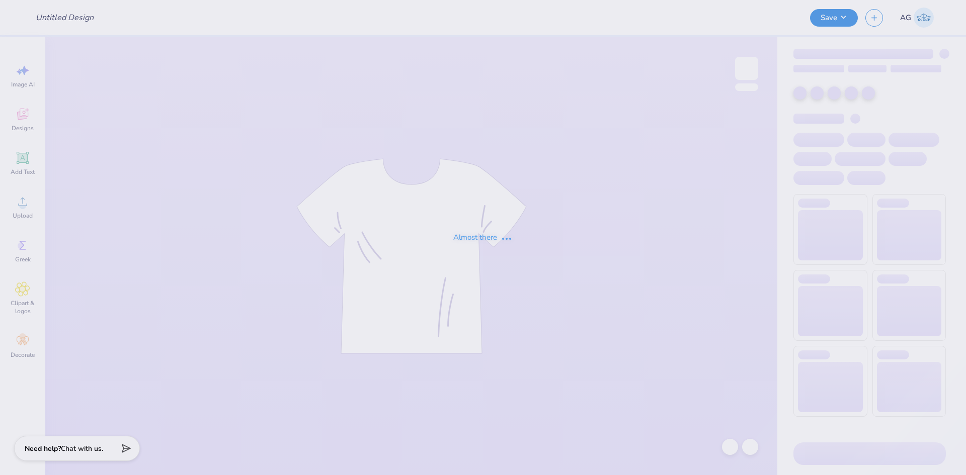
type input "Six flags tees"
